Goal: Book appointment/travel/reservation

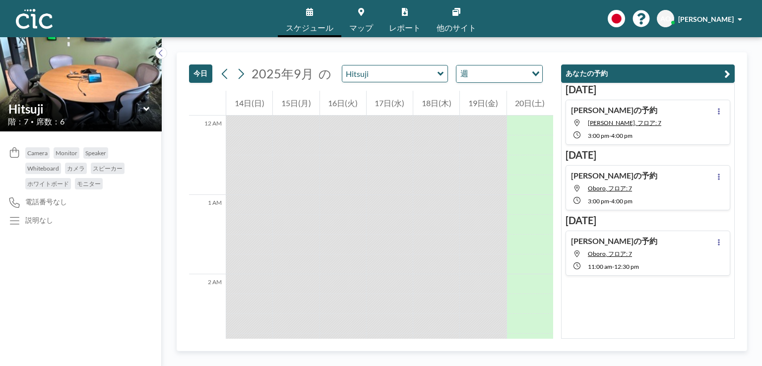
scroll to position [1489, 0]
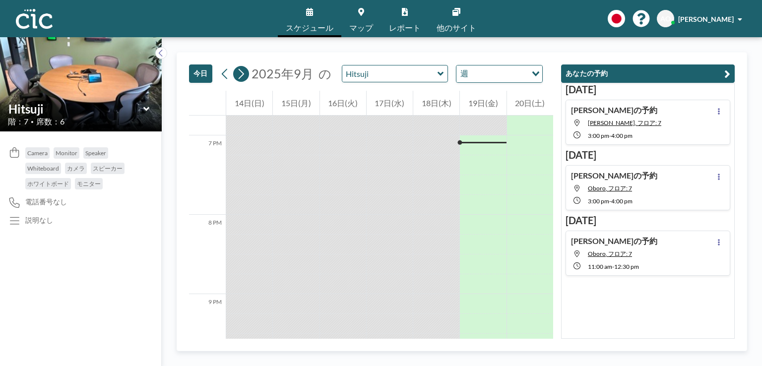
click at [243, 71] on icon at bounding box center [240, 73] width 9 height 15
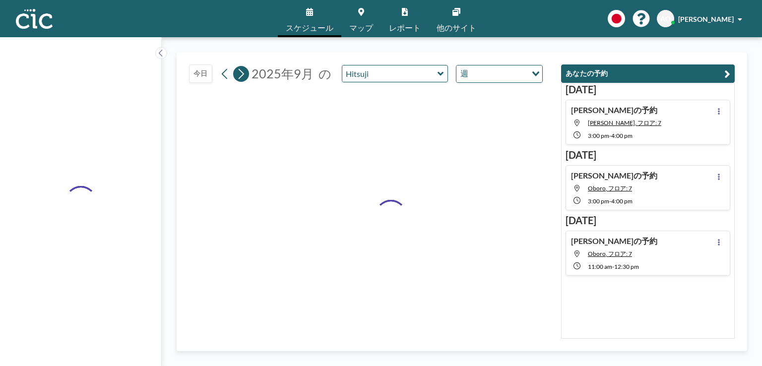
click at [243, 71] on icon at bounding box center [240, 73] width 9 height 15
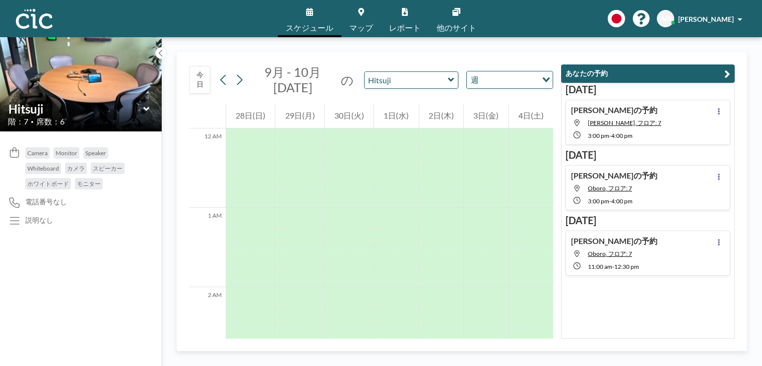
scroll to position [615, 0]
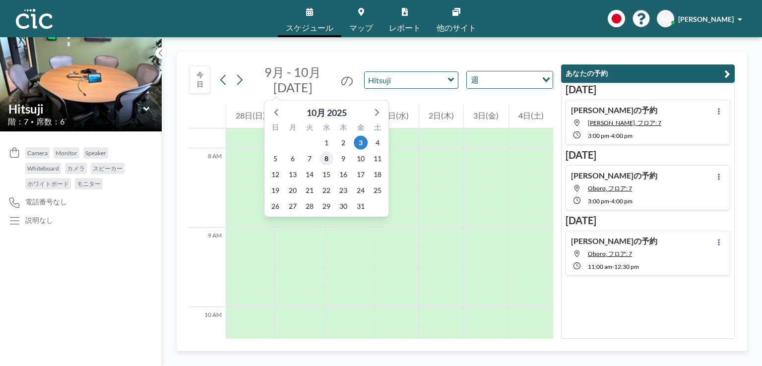
click at [325, 159] on span "8" at bounding box center [327, 159] width 14 height 14
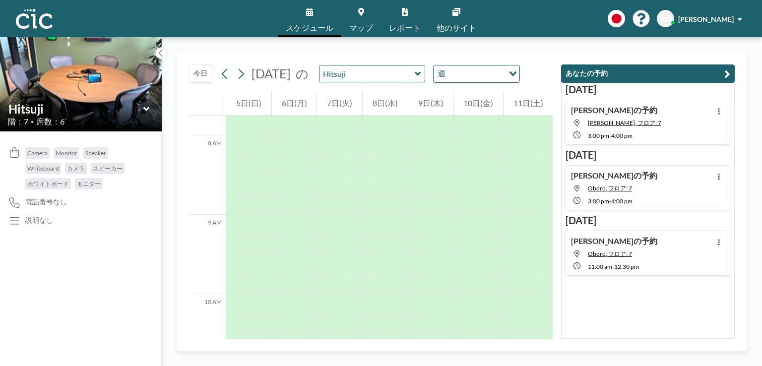
click at [421, 73] on icon at bounding box center [418, 73] width 6 height 4
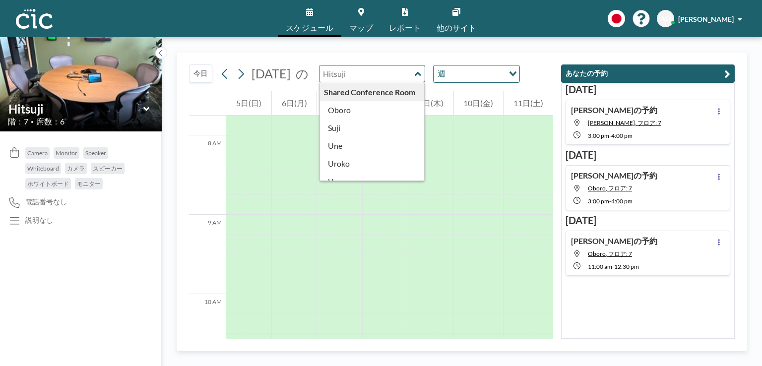
scroll to position [492, 0]
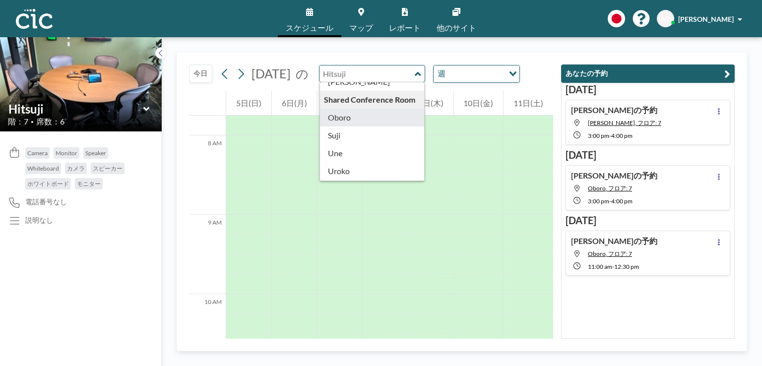
type input "Oboro"
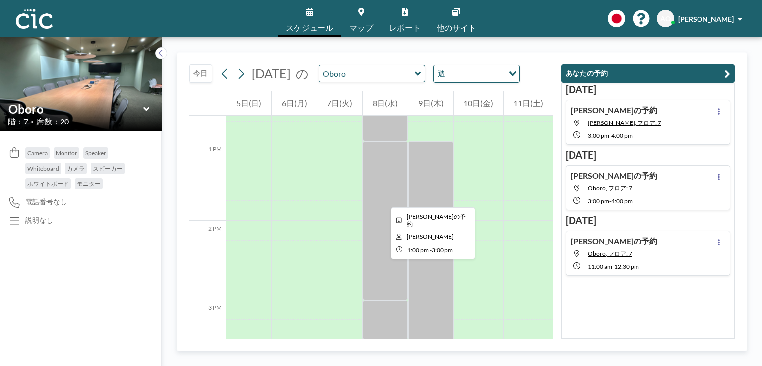
scroll to position [1013, 0]
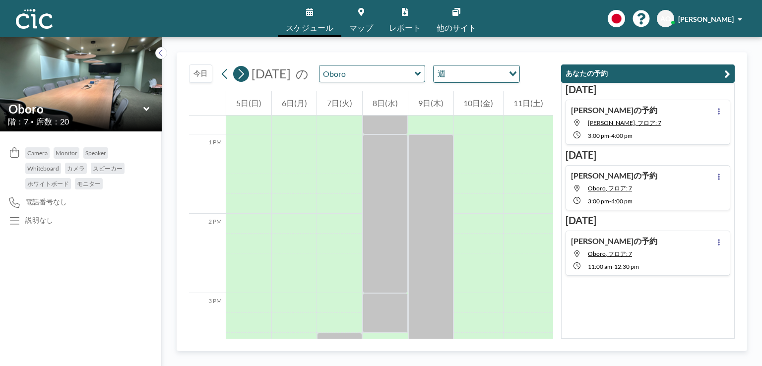
click at [244, 73] on icon at bounding box center [240, 73] width 9 height 15
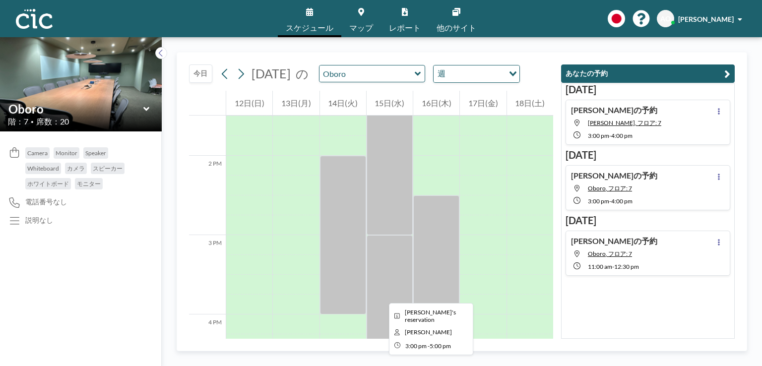
scroll to position [1072, 0]
click at [382, 75] on input "text" at bounding box center [367, 74] width 95 height 16
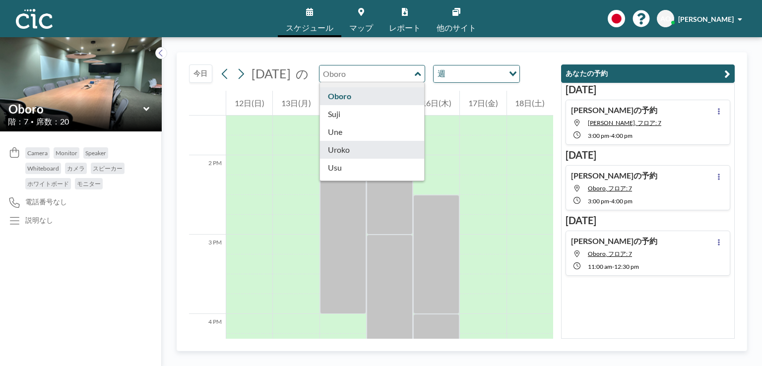
scroll to position [512, 0]
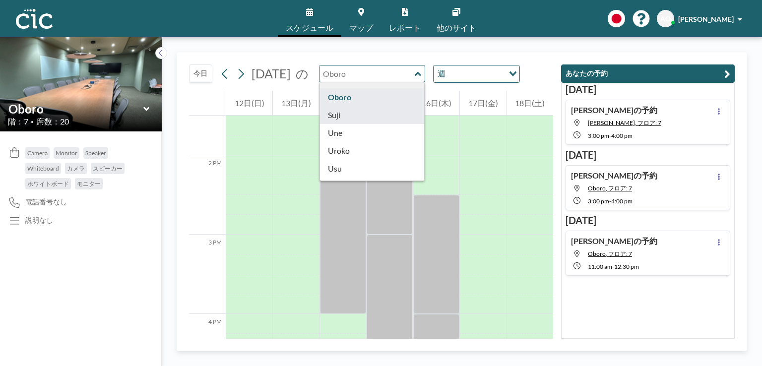
type input "Suji"
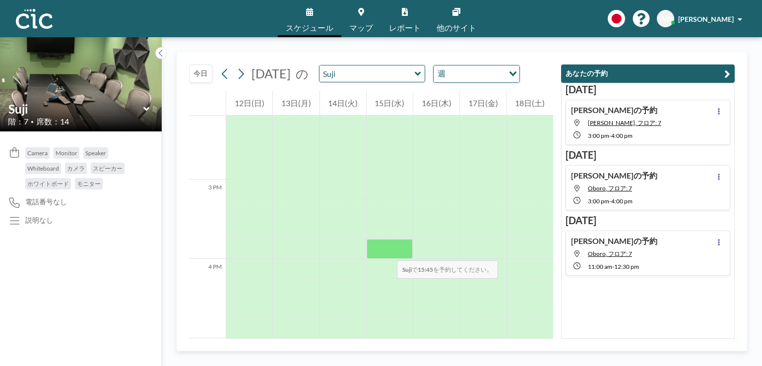
scroll to position [1128, 0]
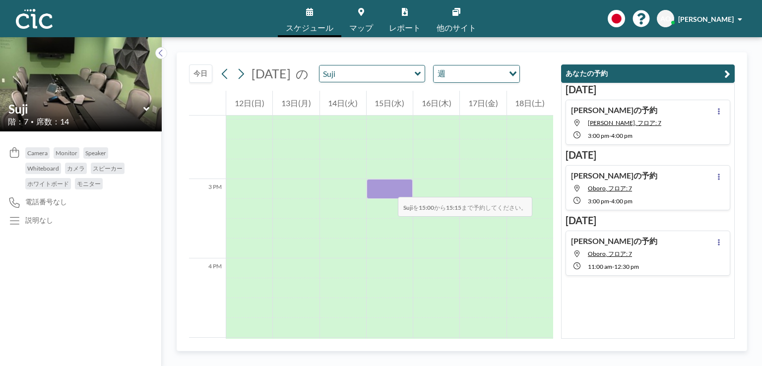
click at [388, 187] on div at bounding box center [390, 189] width 46 height 20
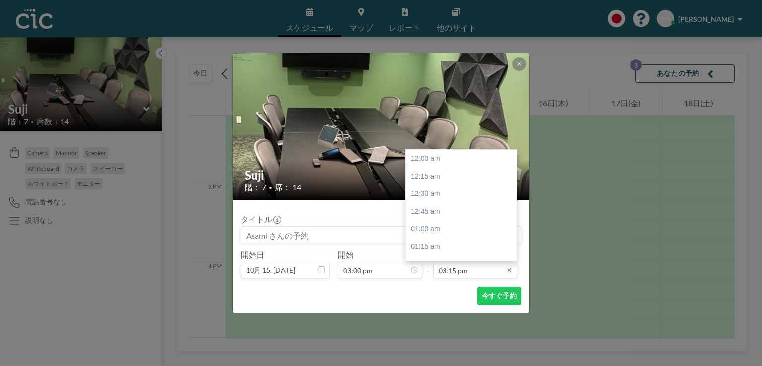
scroll to position [1078, 0]
click at [451, 268] on input "03:15 pm" at bounding box center [475, 270] width 84 height 17
click at [429, 204] on div "04:00 pm" at bounding box center [464, 211] width 116 height 18
type input "04:00 pm"
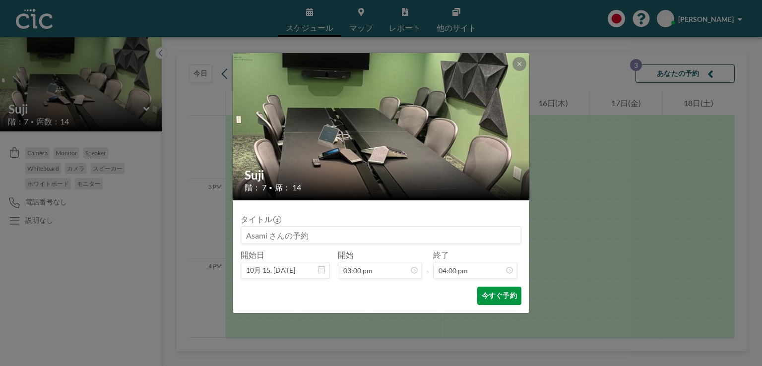
scroll to position [1130, 0]
click at [488, 297] on button "今すぐ予約" at bounding box center [499, 296] width 44 height 18
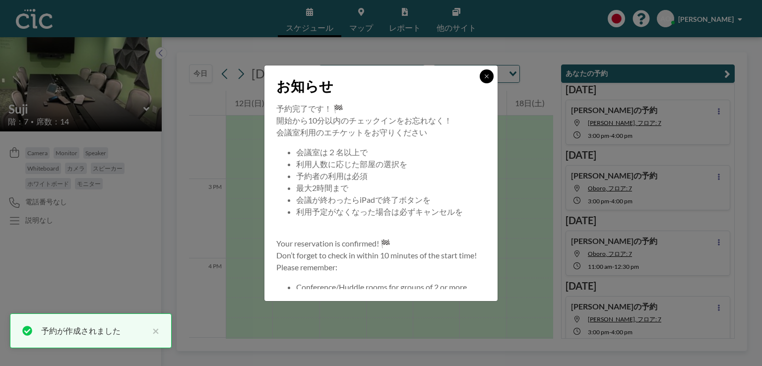
click at [490, 77] on icon at bounding box center [487, 76] width 6 height 6
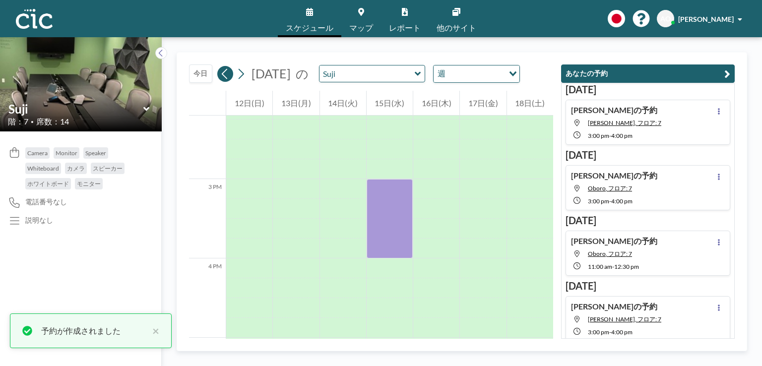
click at [222, 77] on icon at bounding box center [224, 73] width 9 height 15
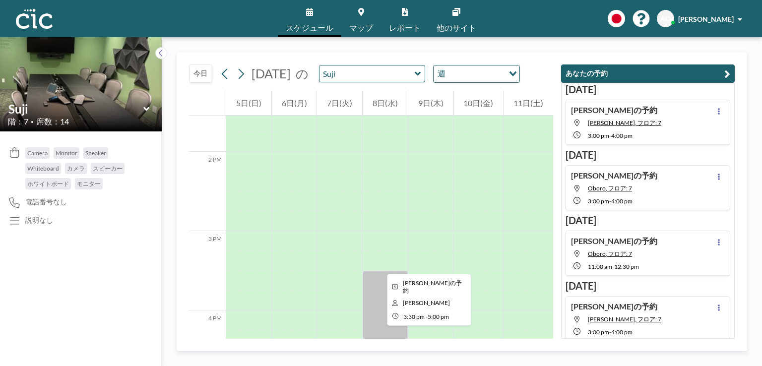
scroll to position [1133, 0]
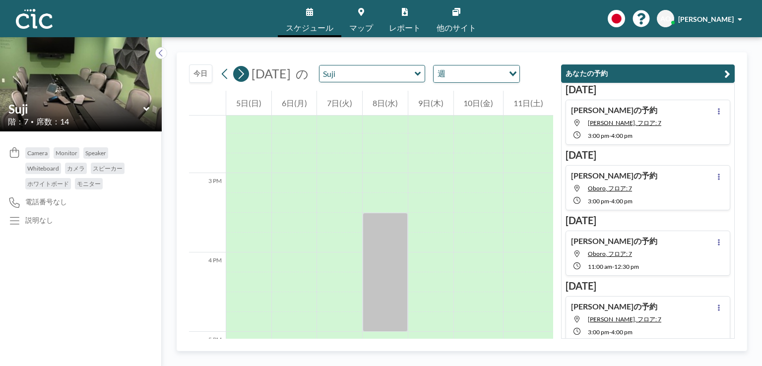
click at [240, 76] on icon at bounding box center [240, 73] width 9 height 15
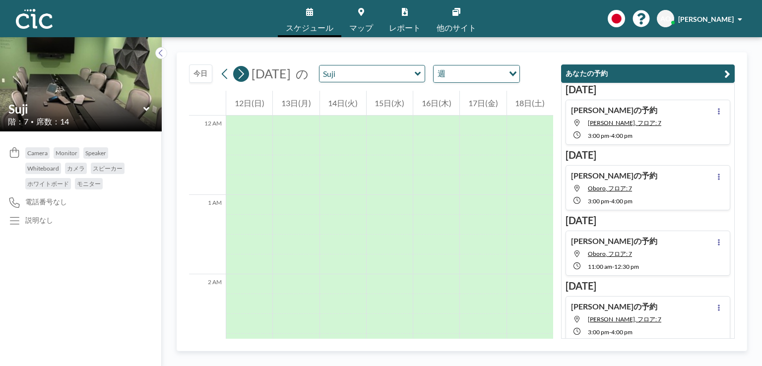
scroll to position [615, 0]
click at [240, 76] on icon at bounding box center [240, 73] width 9 height 15
